Goal: Task Accomplishment & Management: Manage account settings

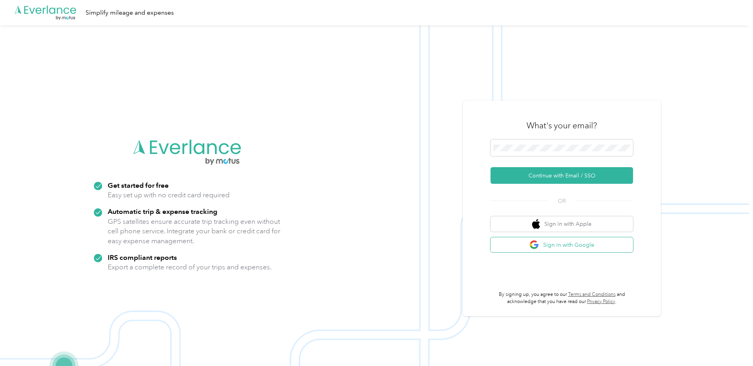
click at [535, 240] on img "button" at bounding box center [535, 245] width 10 height 10
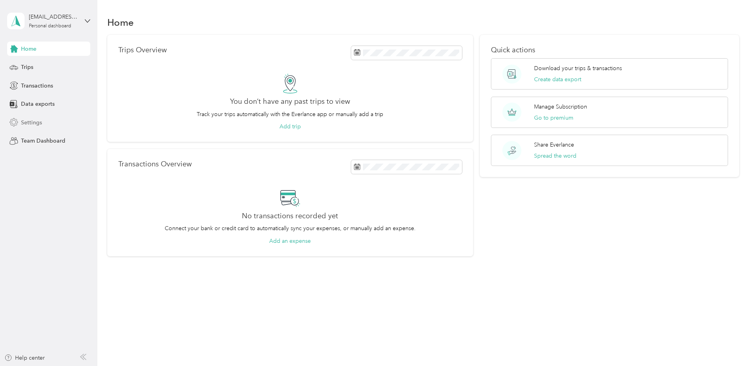
click at [42, 122] on span "Settings" at bounding box center [31, 122] width 21 height 8
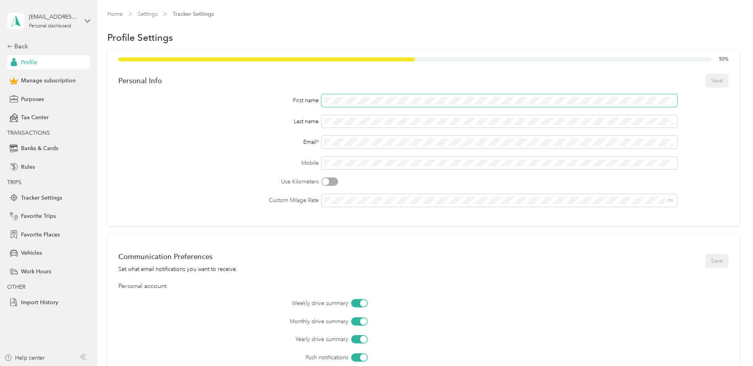
click at [355, 105] on span at bounding box center [500, 100] width 356 height 13
click at [353, 93] on div "50 % Personal Info Save First name Last name Email * Mobile Use Kilometers Cust…" at bounding box center [423, 138] width 633 height 176
click at [706, 82] on button "Save" at bounding box center [717, 81] width 23 height 14
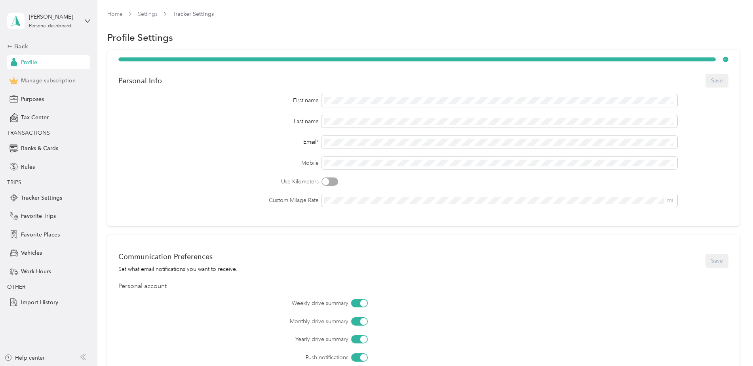
click at [46, 80] on span "Manage subscription" at bounding box center [48, 80] width 55 height 8
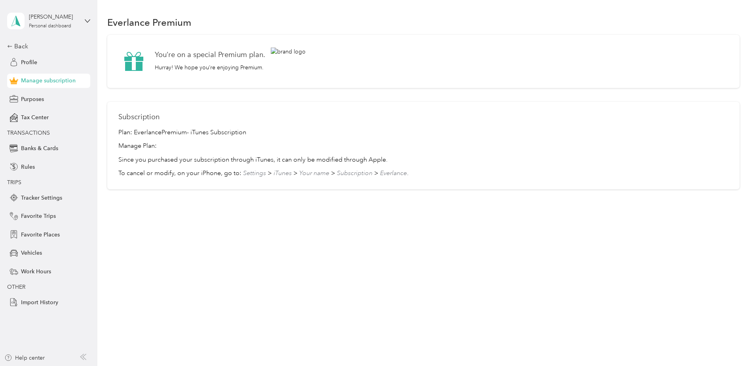
click at [326, 177] on span "Your name" at bounding box center [314, 173] width 30 height 8
click at [374, 174] on p "To cancel or modify, on your iPhone, go to: Settings > iTunes > Your name > Sub…" at bounding box center [423, 174] width 610 height 10
click at [38, 102] on span "Purposes" at bounding box center [32, 99] width 23 height 8
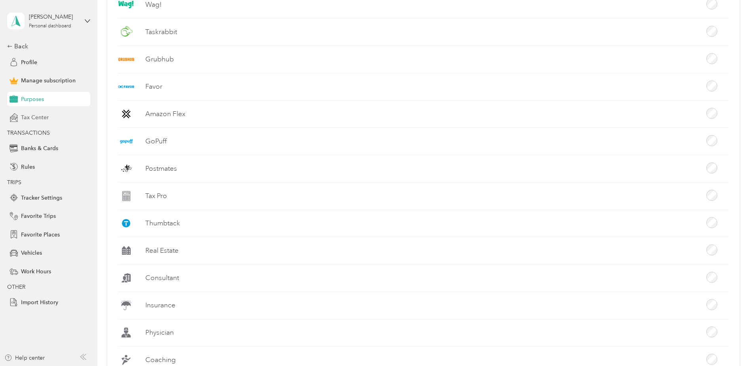
scroll to position [350, 0]
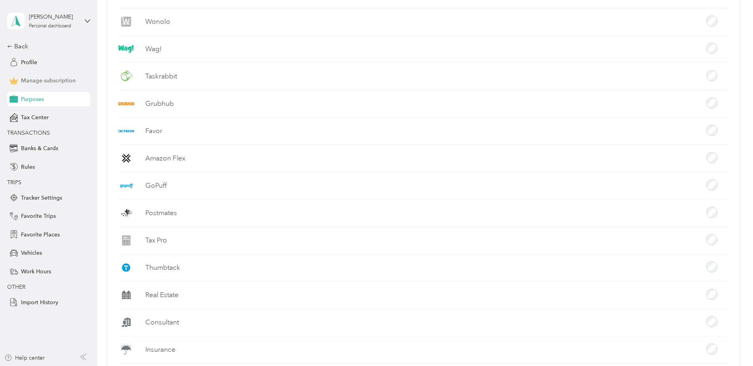
click at [28, 74] on div "Manage subscription" at bounding box center [48, 81] width 83 height 14
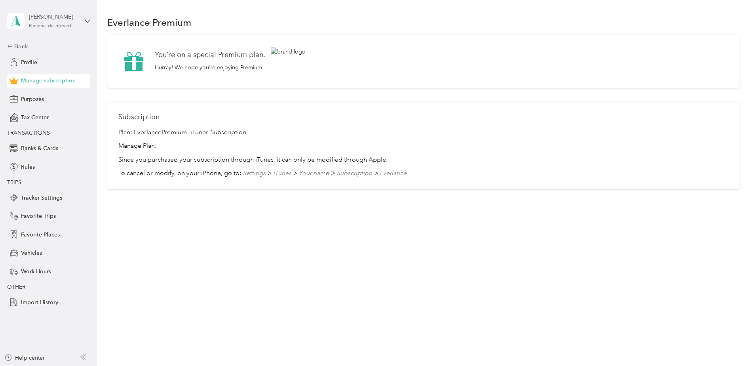
click at [57, 18] on div "[PERSON_NAME]" at bounding box center [54, 17] width 50 height 8
click at [19, 67] on div "Log out" at bounding box center [91, 65] width 156 height 14
